Goal: Check status: Check status

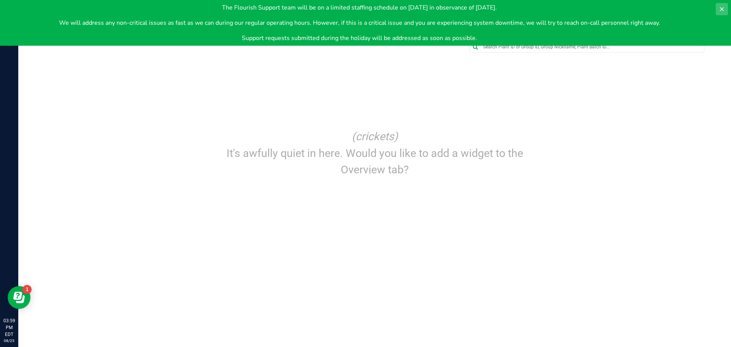
click at [717, 10] on button at bounding box center [722, 9] width 12 height 12
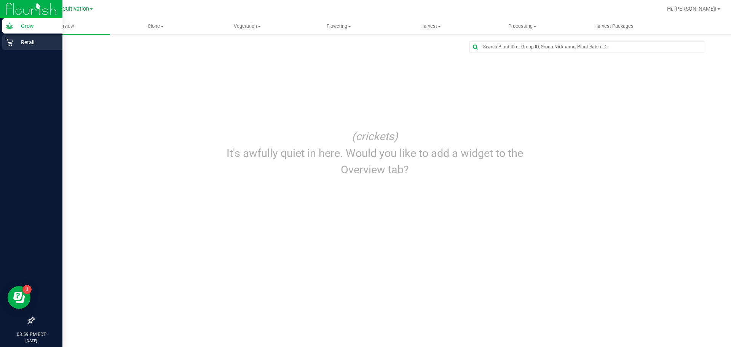
click at [24, 41] on p "Retail" at bounding box center [36, 42] width 46 height 9
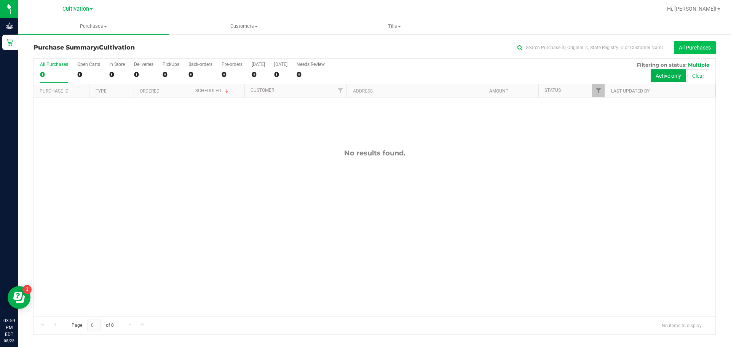
click at [693, 48] on button "All Purchases" at bounding box center [695, 47] width 42 height 13
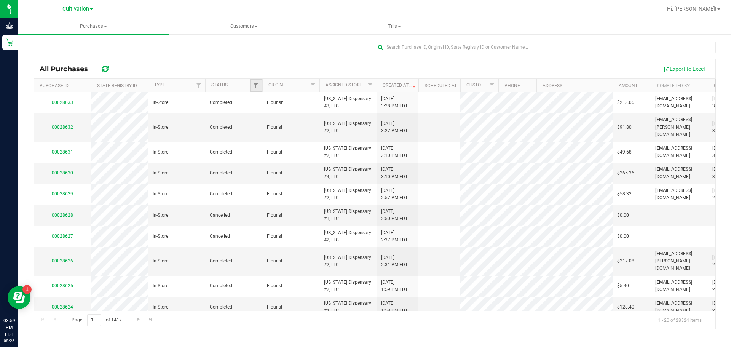
click at [252, 88] on link "Filter" at bounding box center [256, 85] width 13 height 13
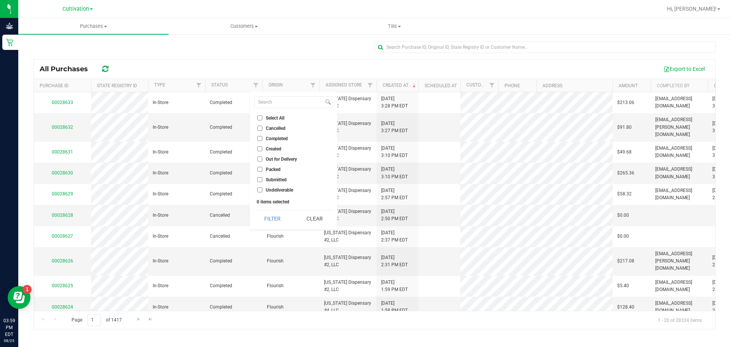
click at [259, 139] on input "Completed" at bounding box center [259, 138] width 5 height 5
checkbox input "true"
click at [283, 218] on button "Filter" at bounding box center [272, 218] width 37 height 17
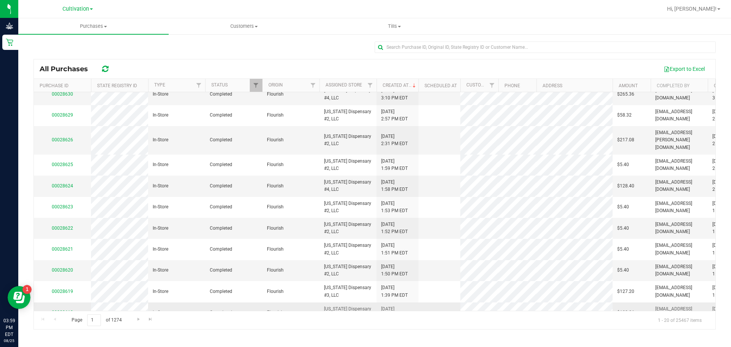
scroll to position [210, 0]
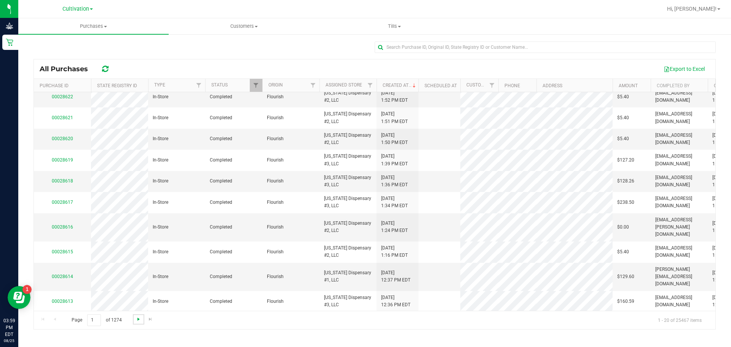
click at [139, 319] on span "Go to the next page" at bounding box center [139, 319] width 6 height 6
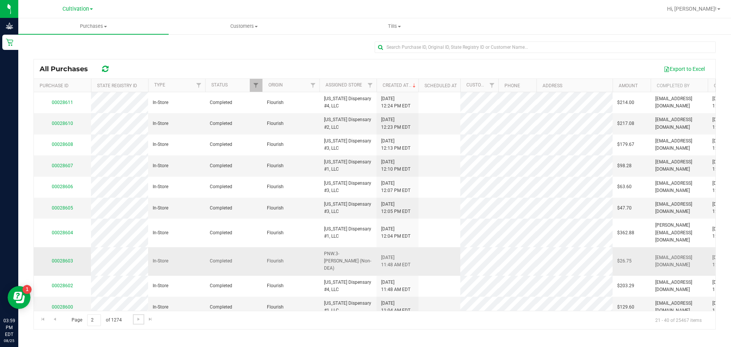
scroll to position [203, 0]
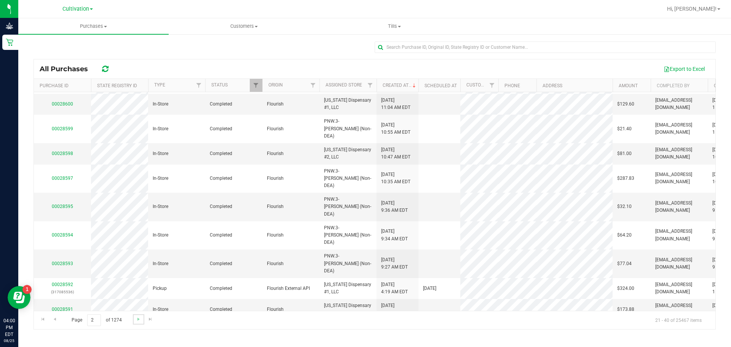
click at [135, 323] on link "Go to the next page" at bounding box center [138, 319] width 11 height 10
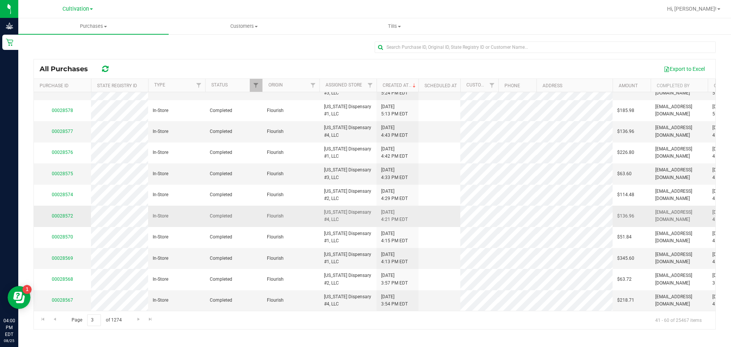
scroll to position [225, 0]
click at [136, 323] on link "Go to the next page" at bounding box center [138, 319] width 11 height 10
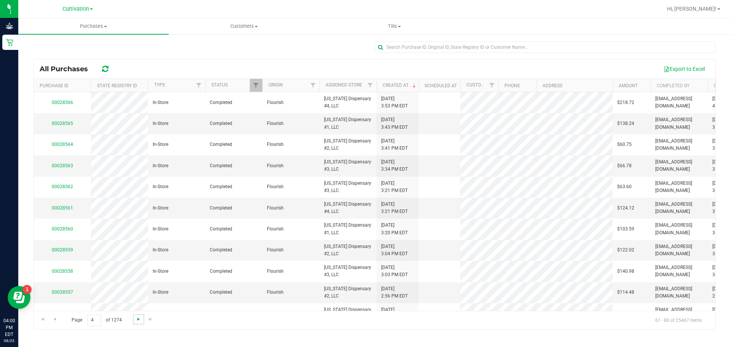
click at [136, 321] on span "Go to the next page" at bounding box center [139, 319] width 6 height 6
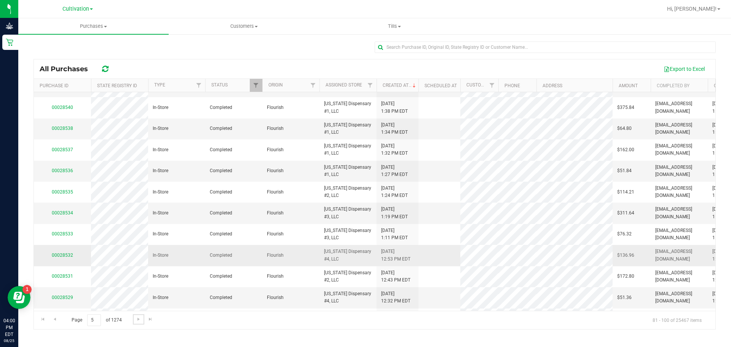
scroll to position [210, 0]
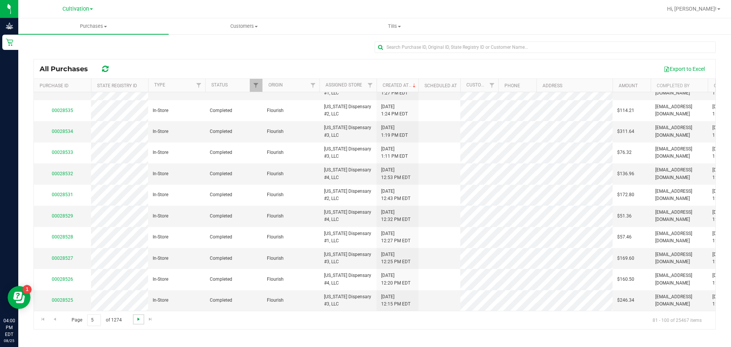
click at [139, 318] on span "Go to the next page" at bounding box center [139, 319] width 6 height 6
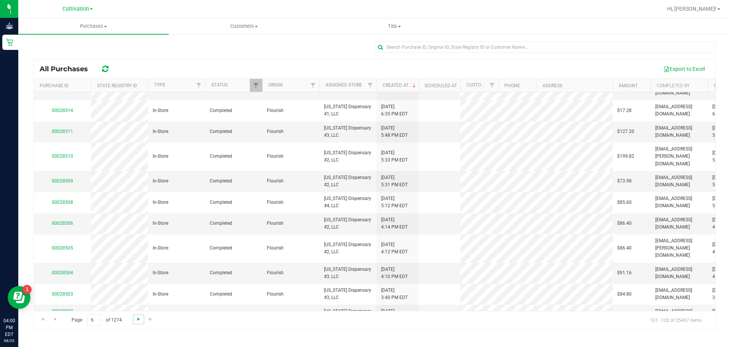
click at [137, 318] on span "Go to the next page" at bounding box center [139, 319] width 6 height 6
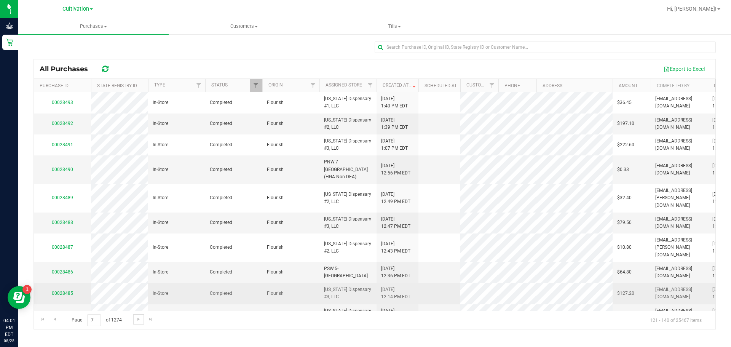
scroll to position [203, 0]
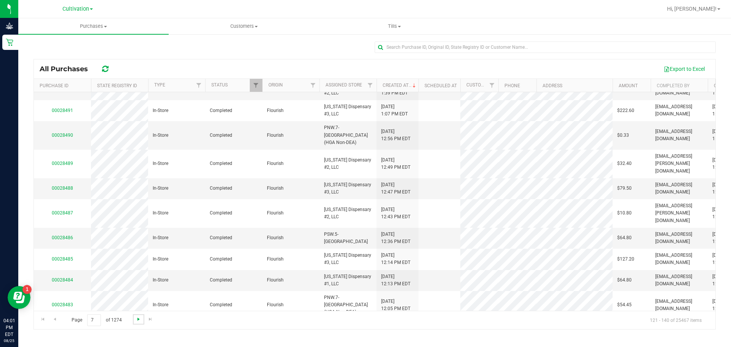
click at [137, 318] on span "Go to the next page" at bounding box center [139, 319] width 6 height 6
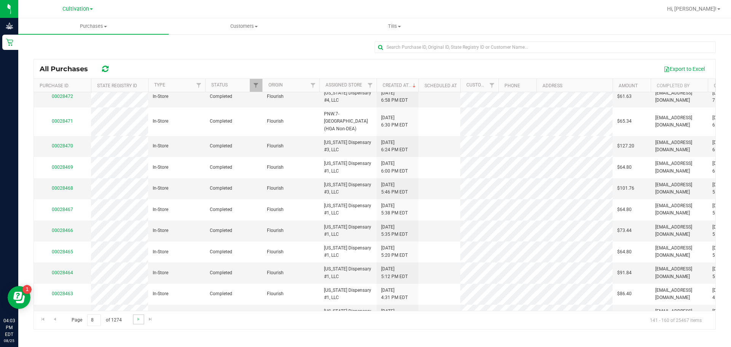
click at [139, 322] on link "Go to the next page" at bounding box center [138, 319] width 11 height 10
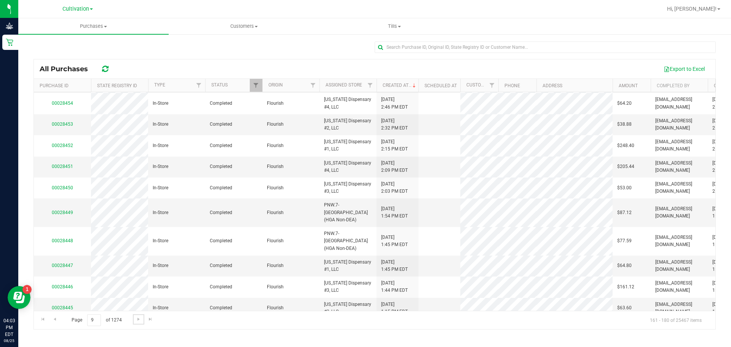
scroll to position [0, 0]
